Goal: Task Accomplishment & Management: Manage account settings

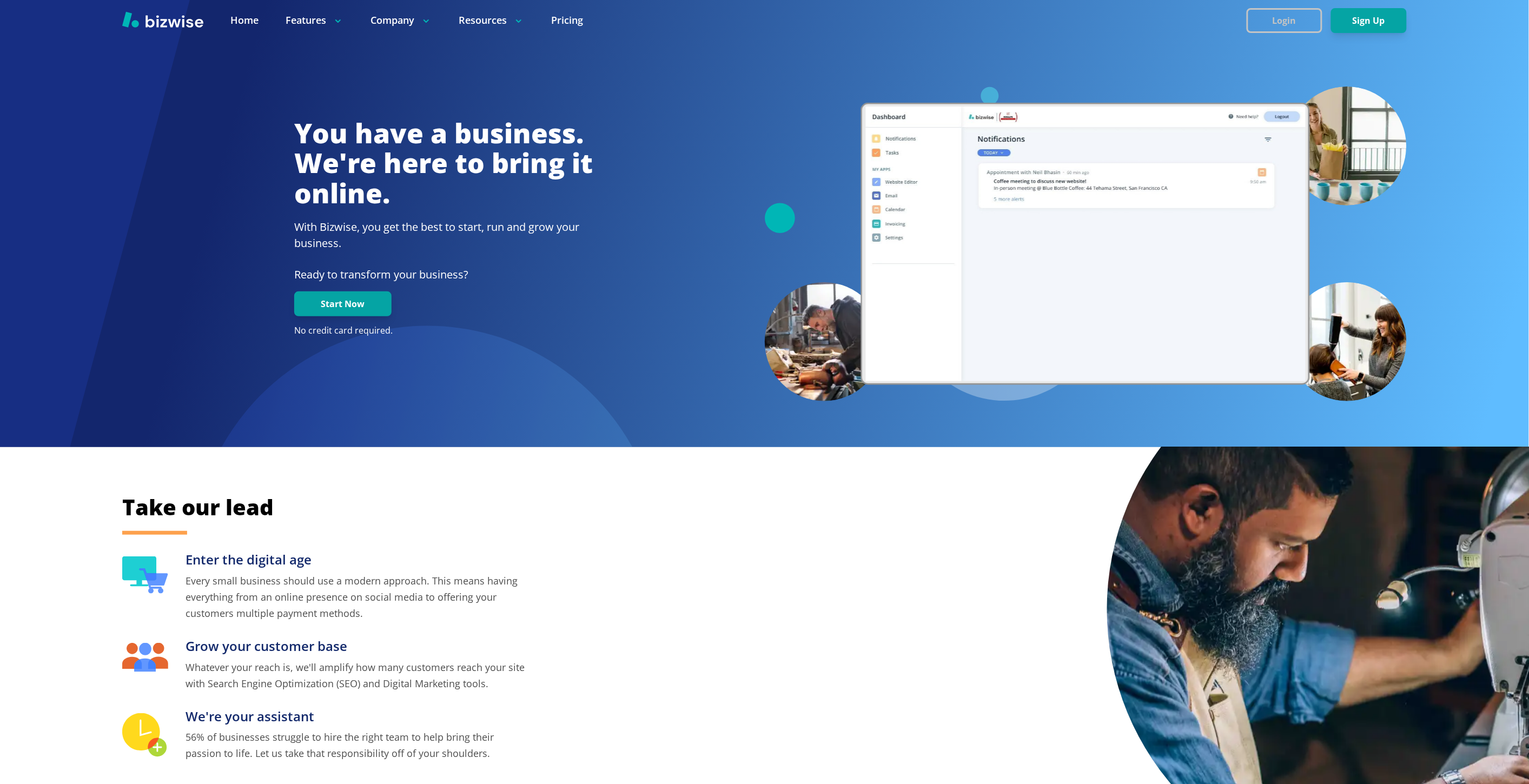
click at [1280, 19] on button "Login" at bounding box center [1284, 20] width 76 height 25
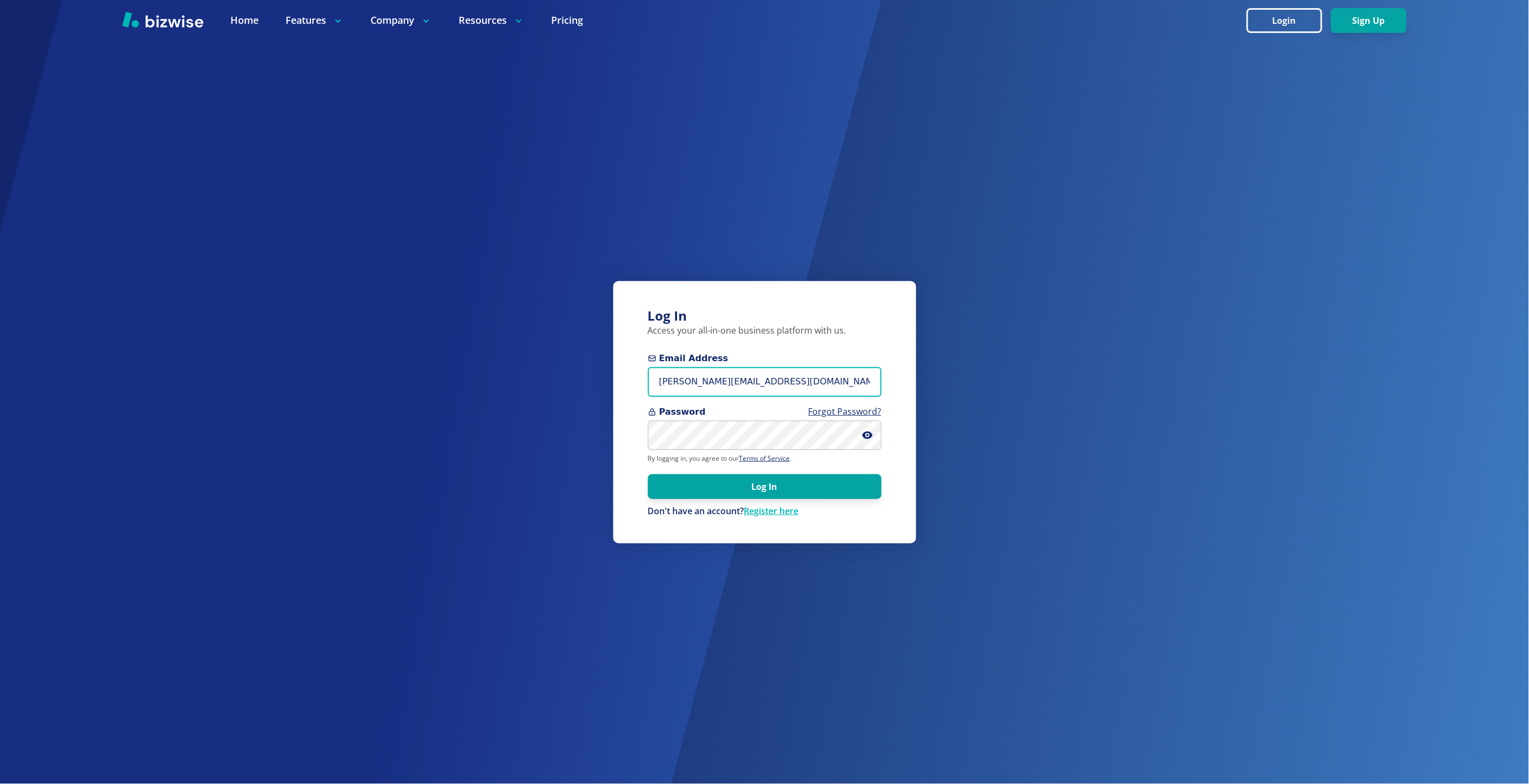
click at [729, 386] on input "marie@bizwise.com" at bounding box center [764, 382] width 234 height 30
paste input "her@indypropertiesinvest.com"
type input "[EMAIL_ADDRESS][DOMAIN_NAME]"
click at [648, 473] on button "Log In" at bounding box center [764, 486] width 234 height 25
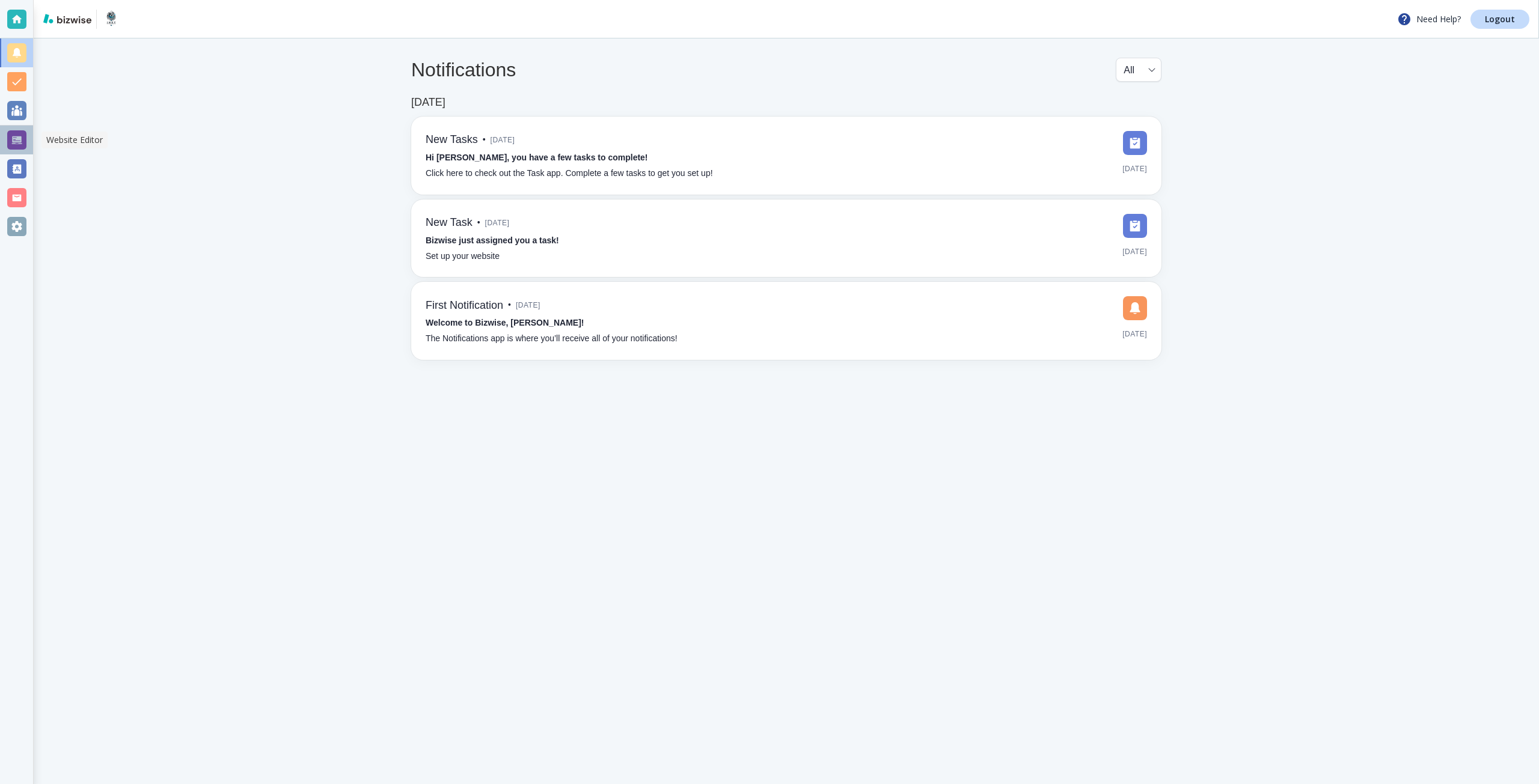
click at [14, 137] on div at bounding box center [17, 140] width 19 height 19
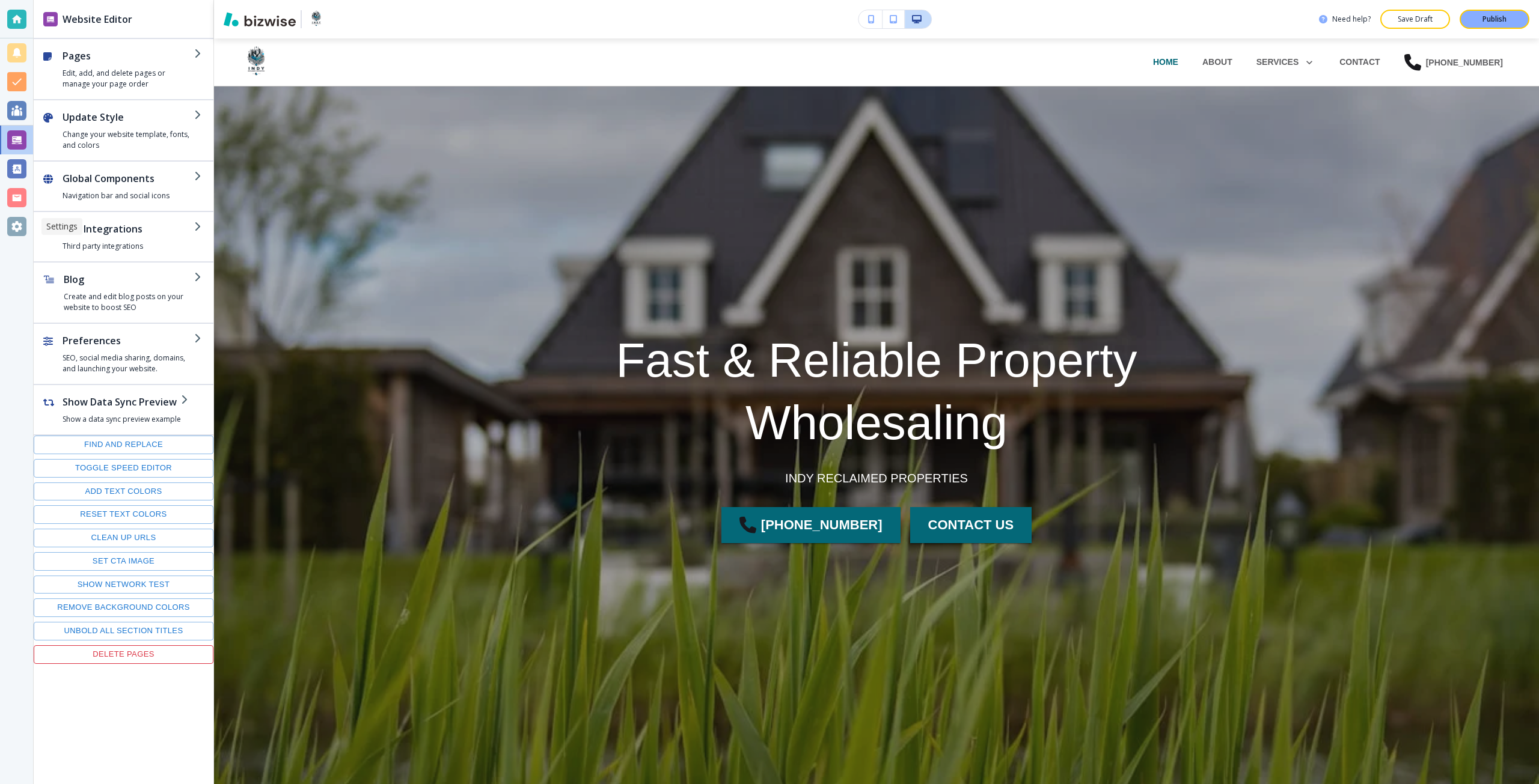
click at [20, 217] on div at bounding box center [17, 227] width 19 height 19
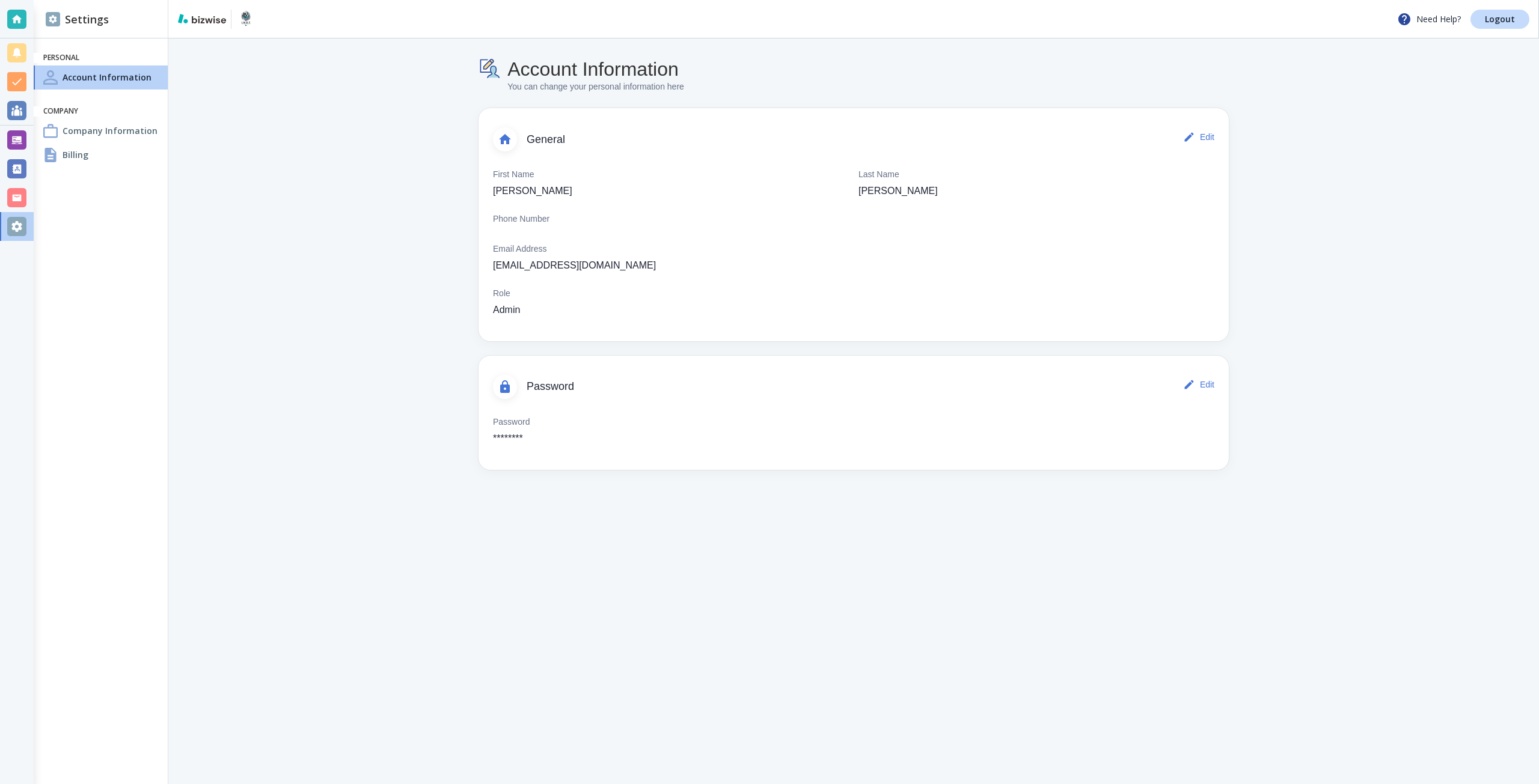
click at [118, 156] on div "Billing" at bounding box center [101, 155] width 134 height 24
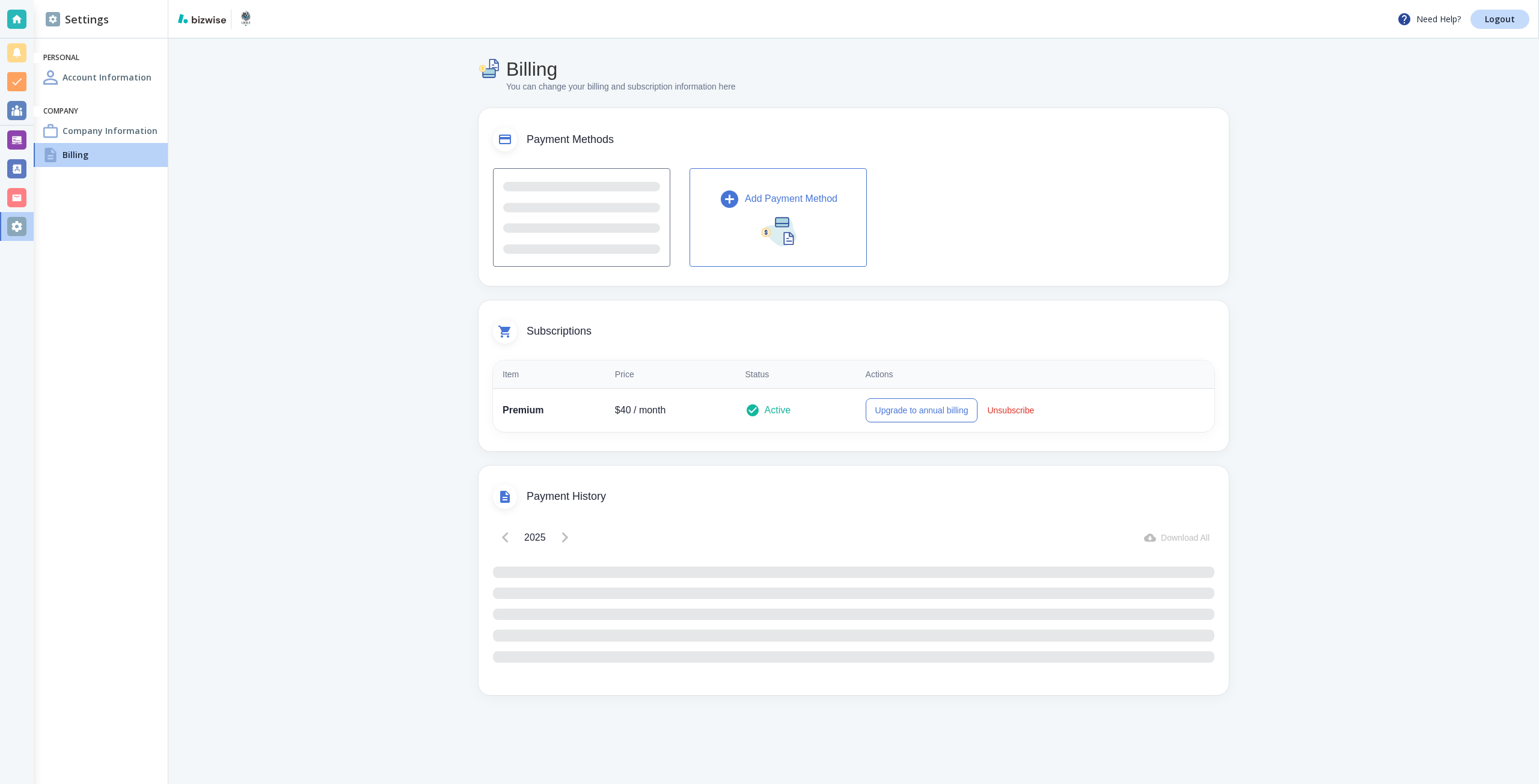
click at [118, 128] on h4 "Company Information" at bounding box center [110, 130] width 95 height 13
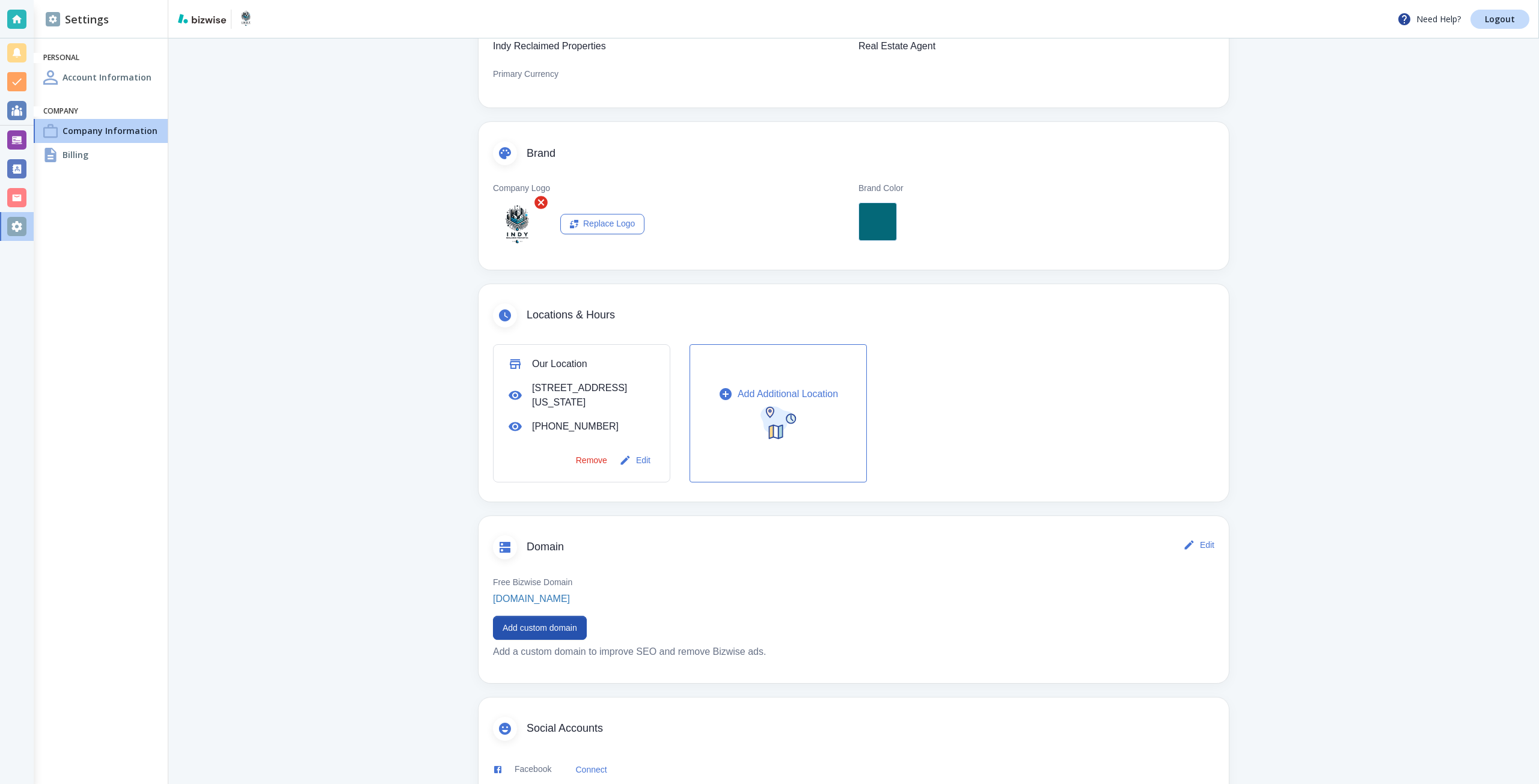
scroll to position [180, 0]
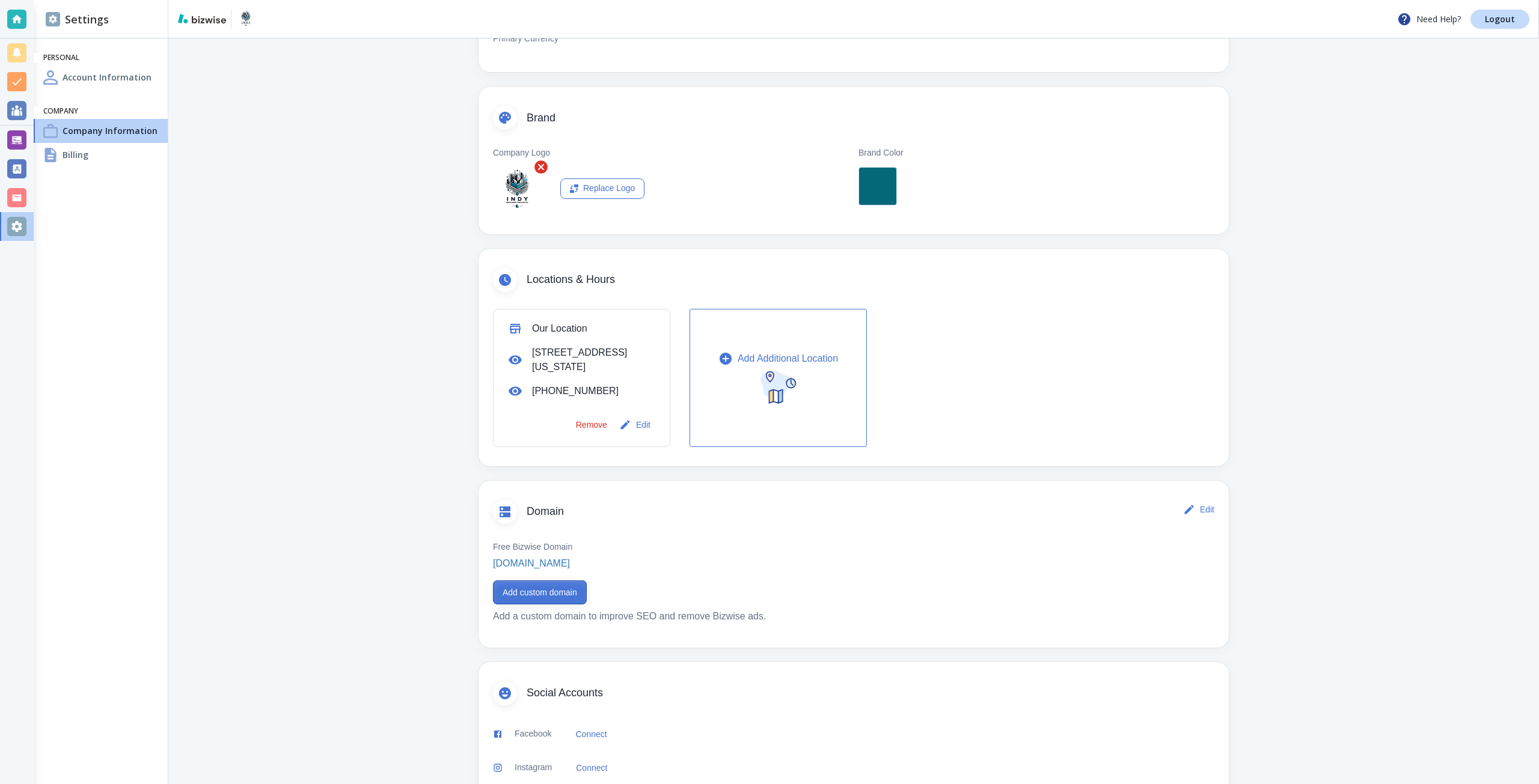
click at [546, 595] on button "Add custom domain" at bounding box center [540, 592] width 94 height 24
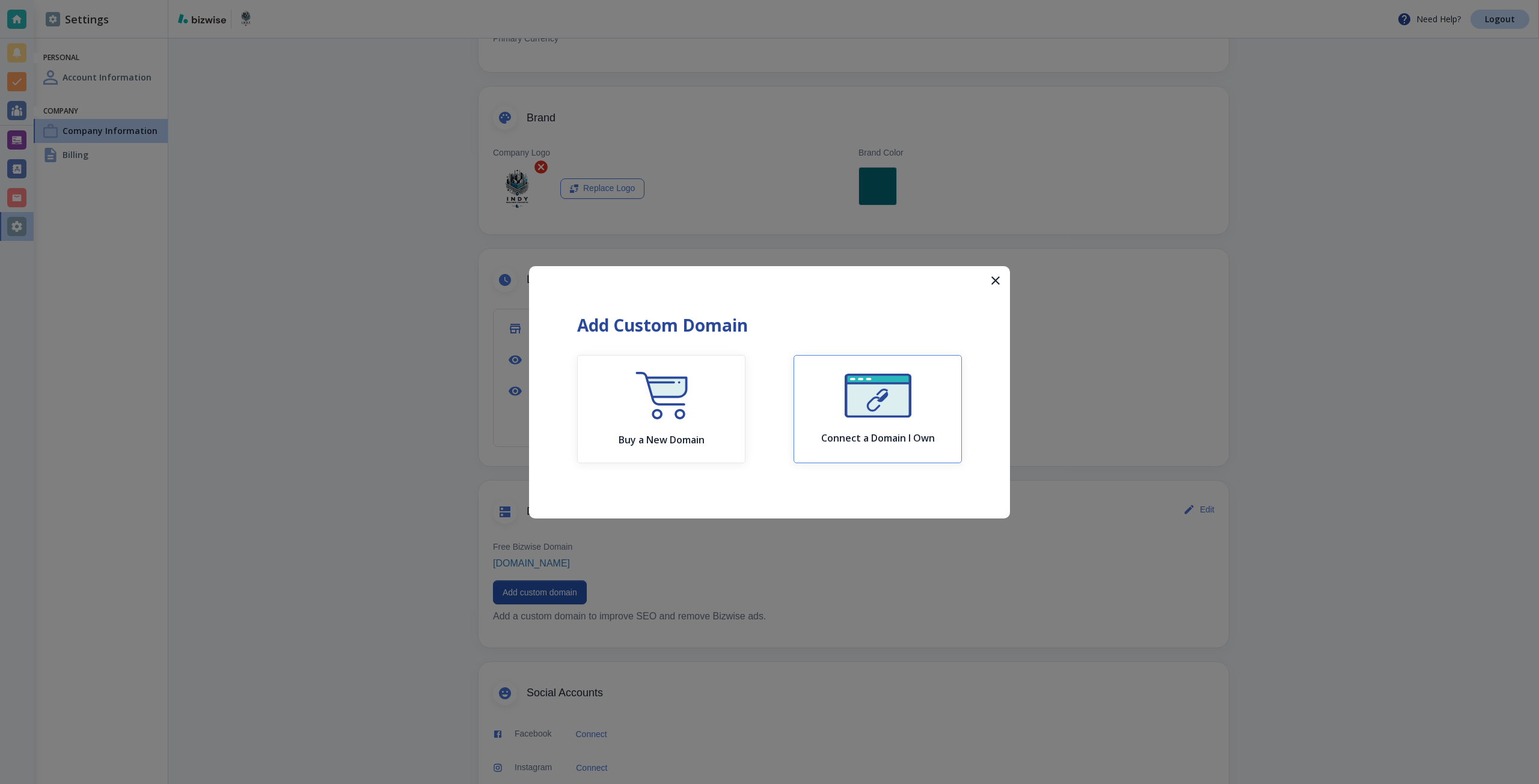
click at [805, 404] on button "Connect a Domain I Own" at bounding box center [878, 409] width 168 height 108
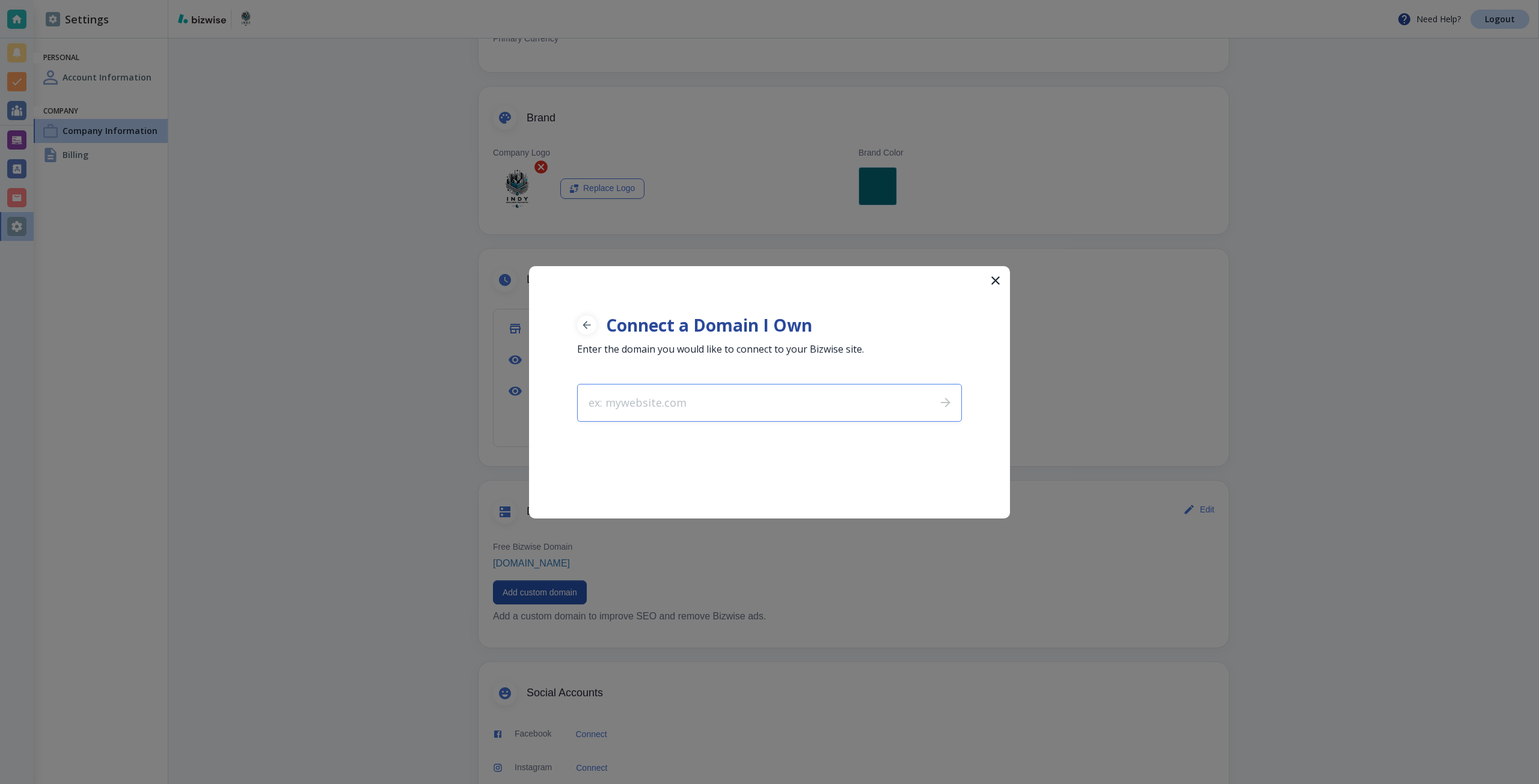
type input "[DOMAIN_NAME]"
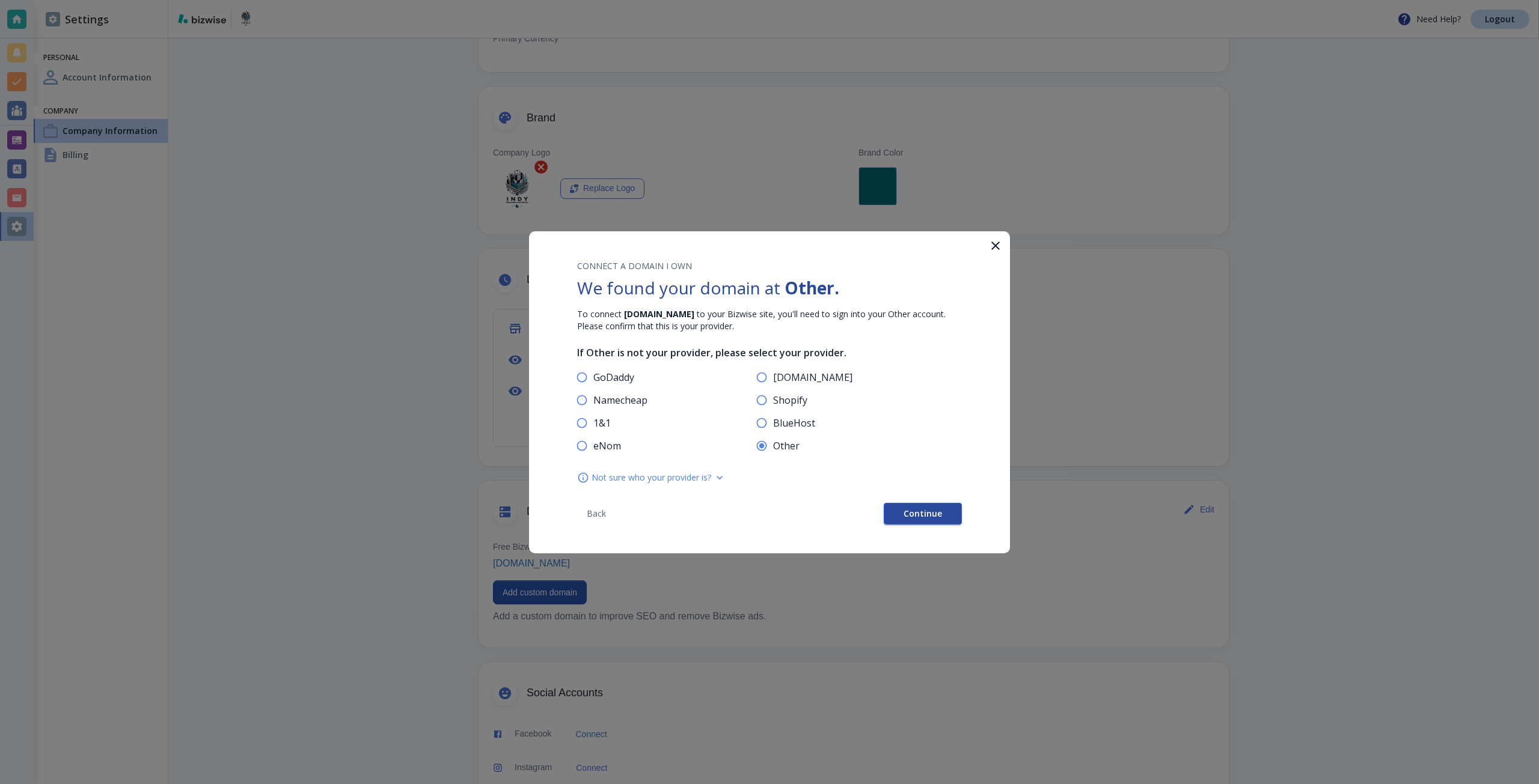
click at [902, 507] on button "Continue" at bounding box center [922, 514] width 78 height 22
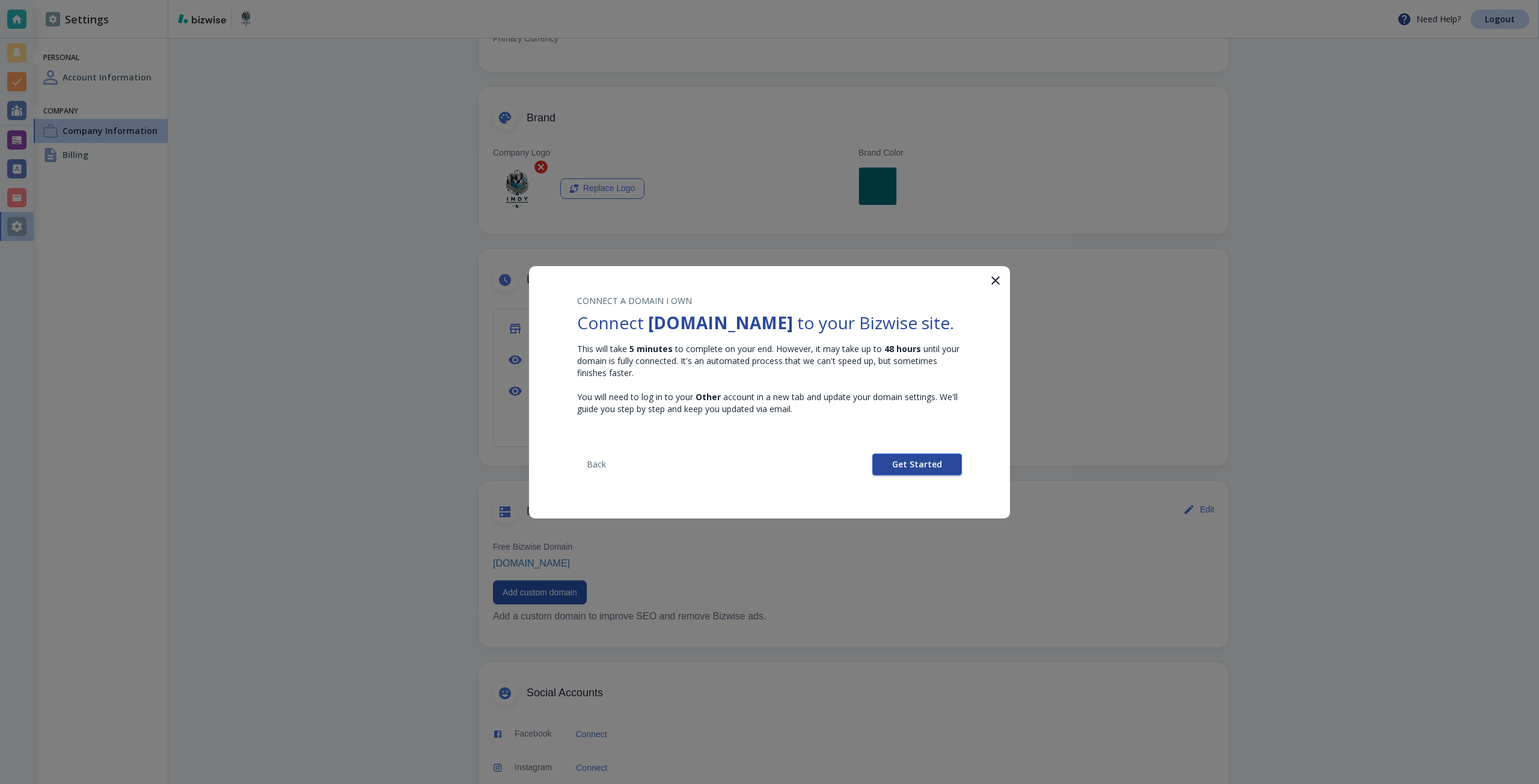
click at [891, 474] on button "Get Started" at bounding box center [917, 465] width 90 height 22
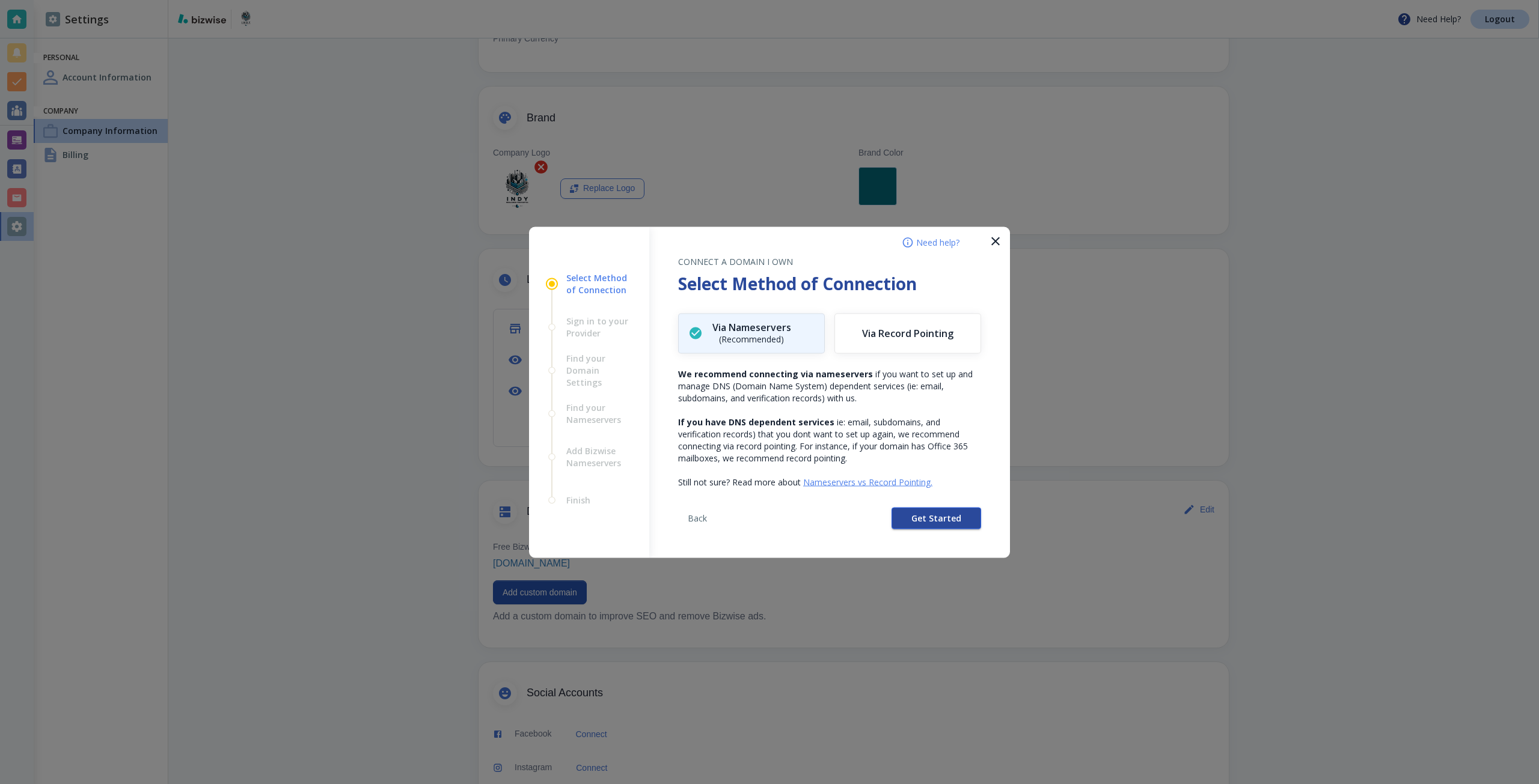
click at [901, 509] on button "Get Started" at bounding box center [936, 518] width 90 height 22
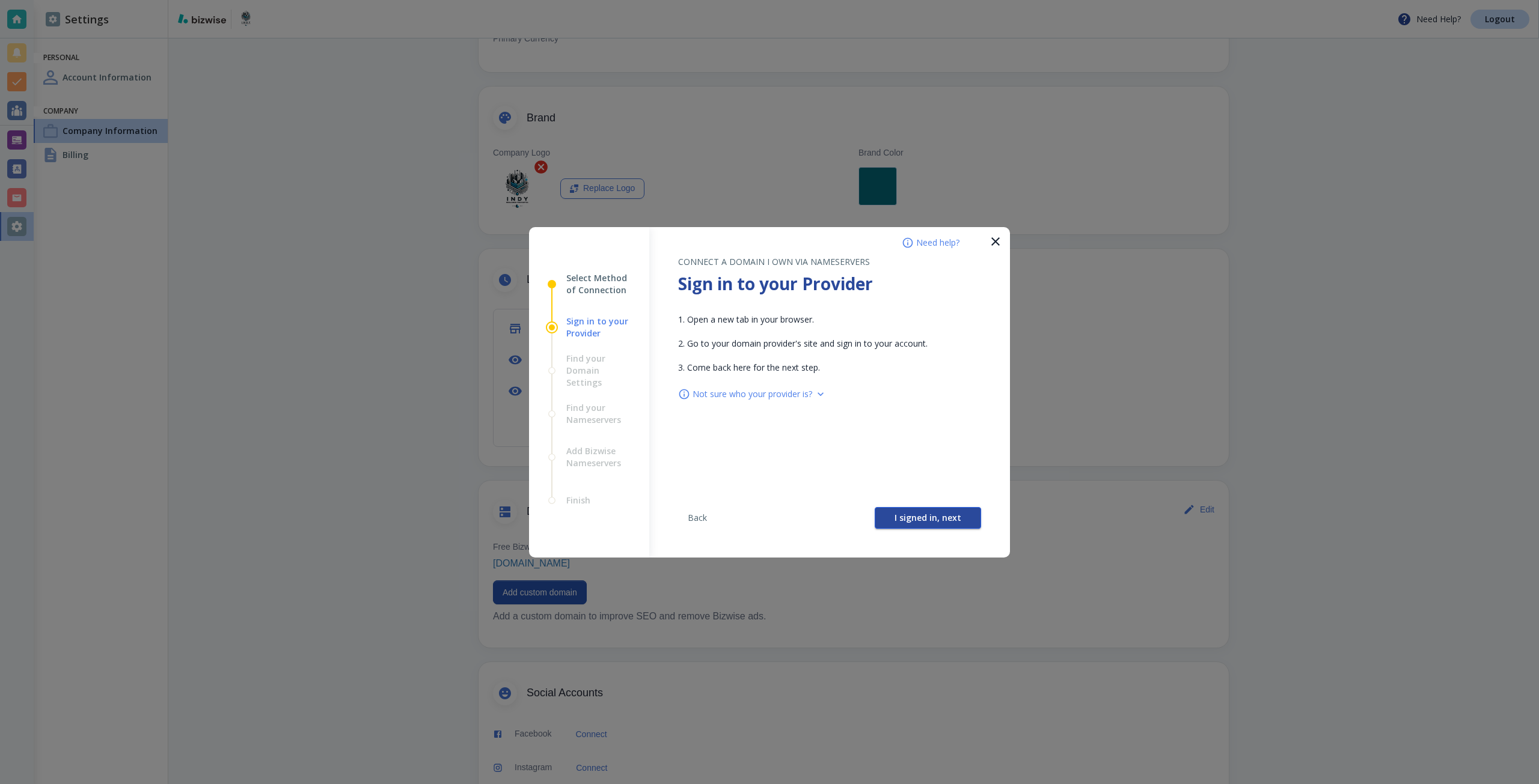
click at [891, 507] on button "I signed in, next" at bounding box center [928, 518] width 107 height 22
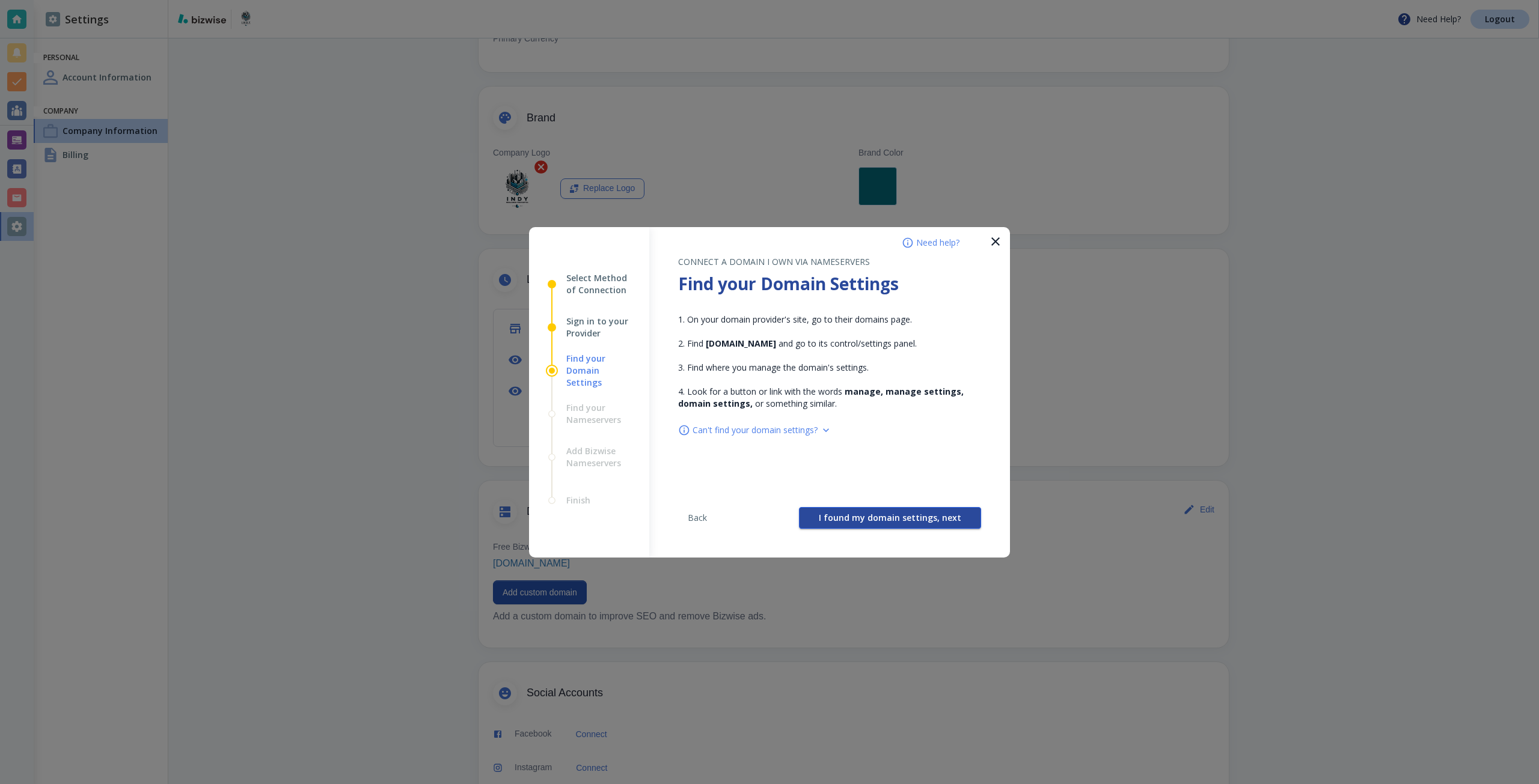
click at [882, 507] on button "I found my domain settings, next" at bounding box center [890, 518] width 182 height 22
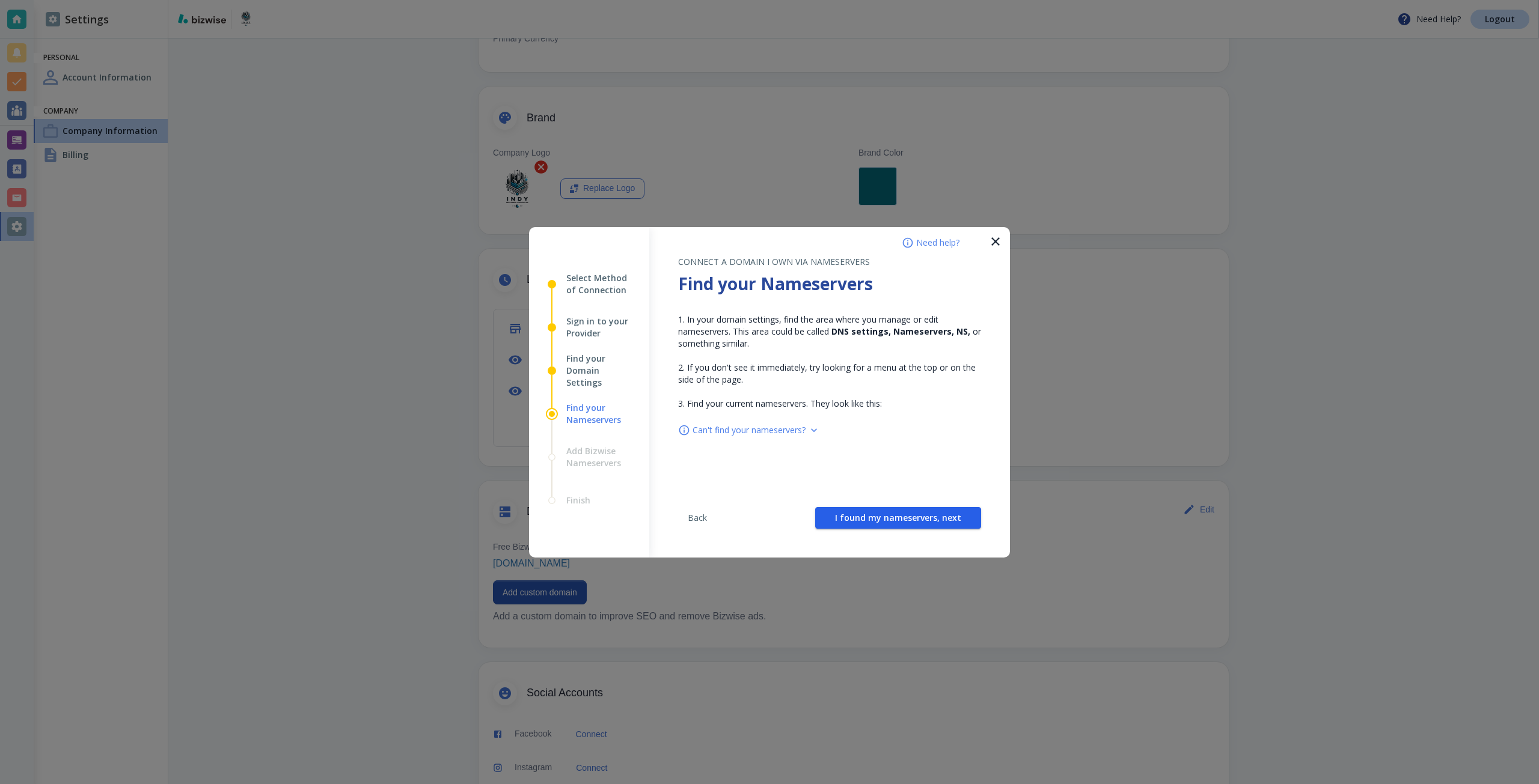
click at [881, 507] on button "I found my nameservers, next" at bounding box center [898, 518] width 166 height 22
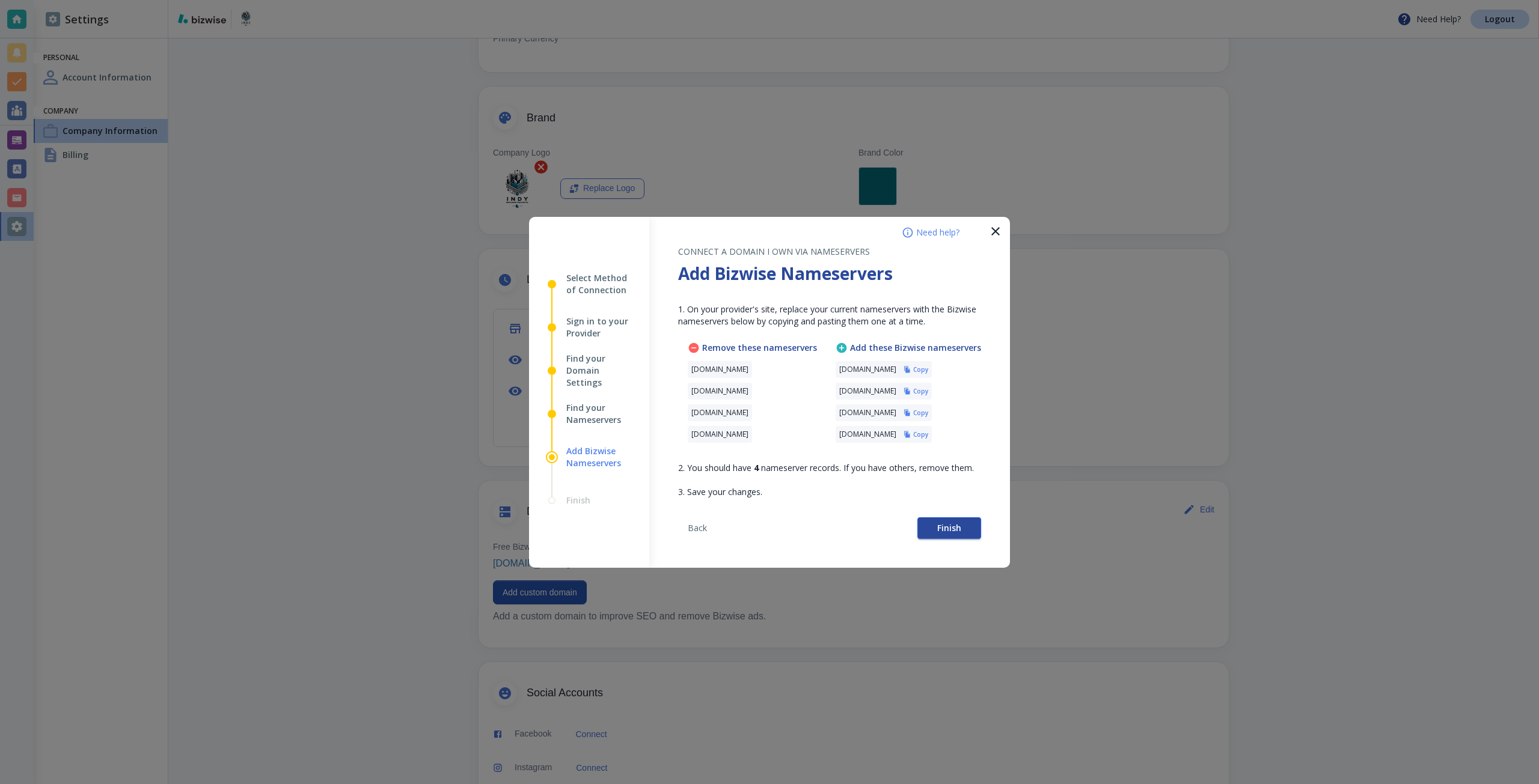
click at [931, 529] on button "Finish" at bounding box center [949, 528] width 64 height 22
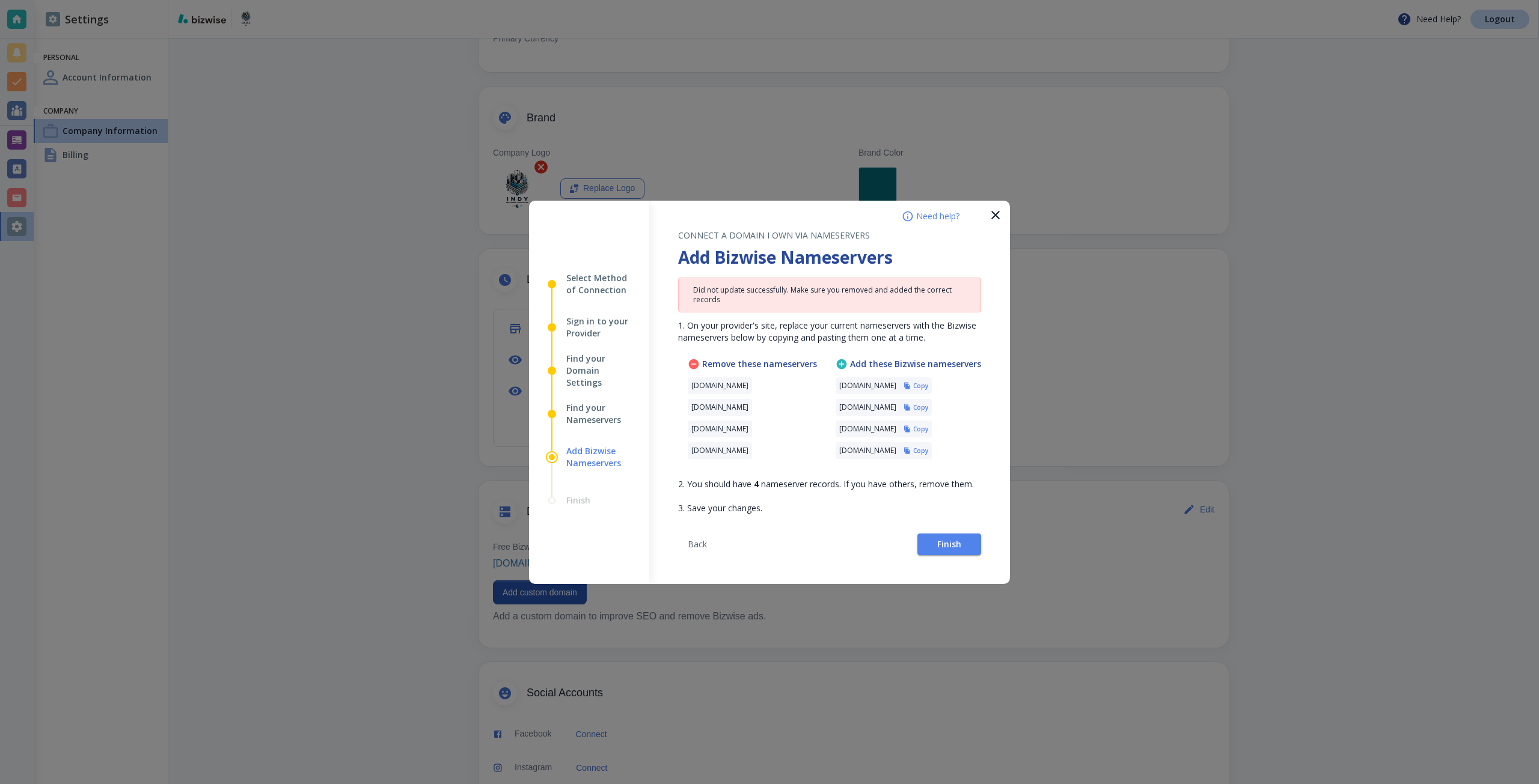
click at [1193, 138] on div at bounding box center [770, 392] width 1539 height 784
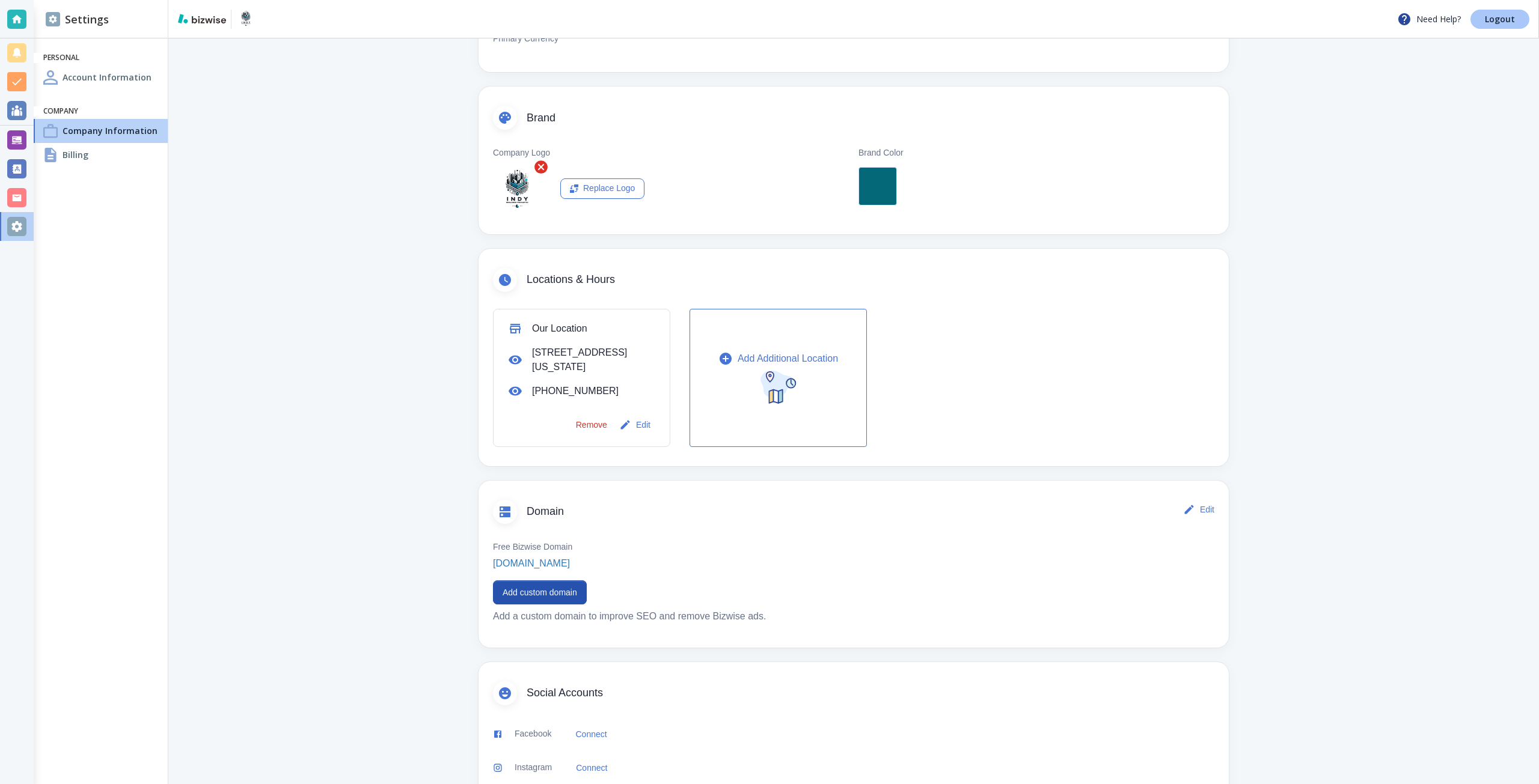
click at [1502, 9] on link "Logout" at bounding box center [1500, 19] width 59 height 19
